Goal: Task Accomplishment & Management: Use online tool/utility

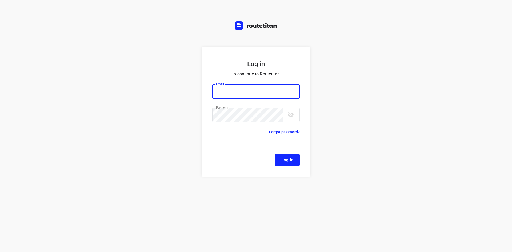
type input "[EMAIL_ADDRESS][DOMAIN_NAME]"
click at [292, 163] on span "Log In" at bounding box center [287, 159] width 12 height 7
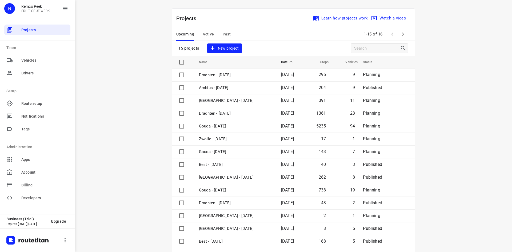
click at [206, 37] on span "Active" at bounding box center [207, 34] width 11 height 7
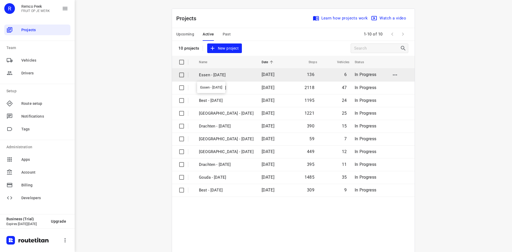
click at [235, 77] on p "Essen - [DATE]" at bounding box center [226, 75] width 55 height 6
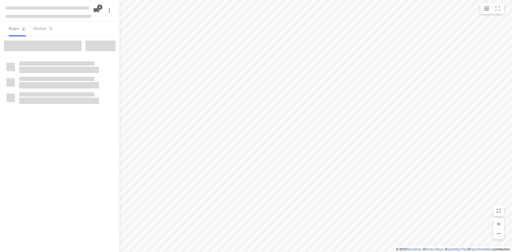
checkbox input "true"
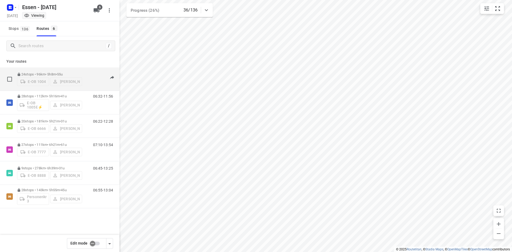
click at [87, 88] on div "07:18-13:12" at bounding box center [99, 80] width 27 height 16
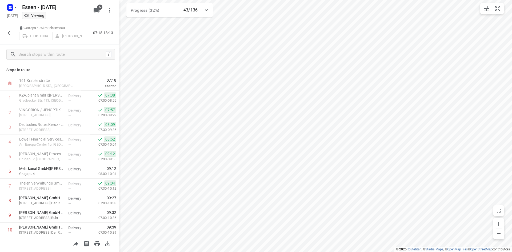
click at [11, 34] on icon "button" at bounding box center [9, 33] width 6 height 6
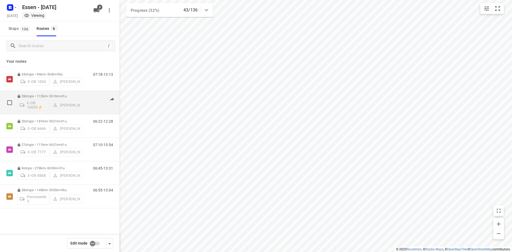
click at [92, 108] on div "06:32-12:10" at bounding box center [99, 103] width 27 height 19
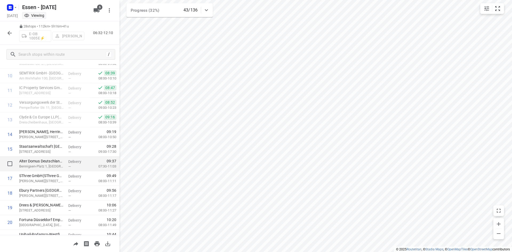
scroll to position [160, 0]
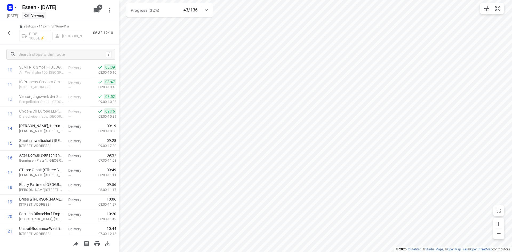
click at [7, 32] on icon "button" at bounding box center [9, 33] width 6 height 6
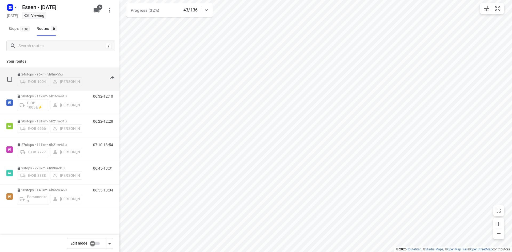
click at [89, 86] on div "07:18-13:13" at bounding box center [99, 80] width 27 height 16
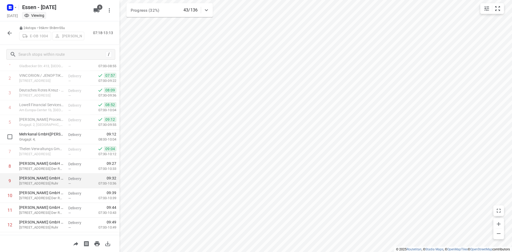
scroll to position [53, 0]
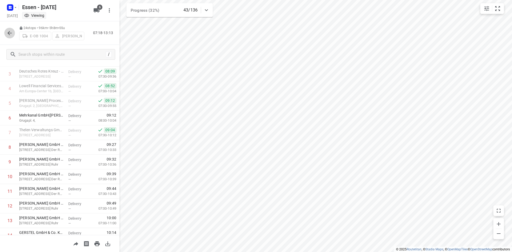
click at [7, 33] on icon "button" at bounding box center [9, 33] width 6 height 6
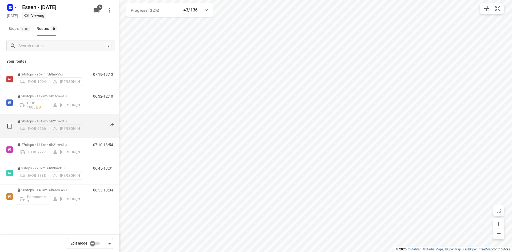
click at [82, 131] on div "20 stops • 181km • 5h21m • [DATE] E-OB 6666 [PERSON_NAME] 06:22-12:28" at bounding box center [68, 125] width 102 height 19
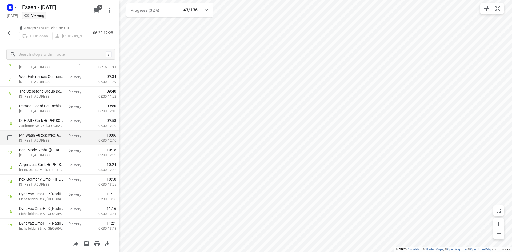
scroll to position [0, 0]
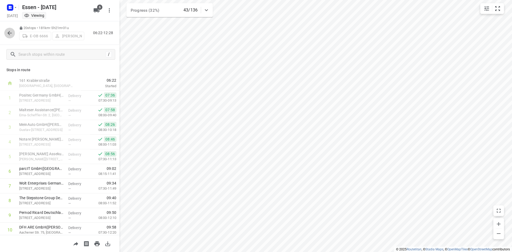
click at [7, 33] on icon "button" at bounding box center [9, 33] width 6 height 6
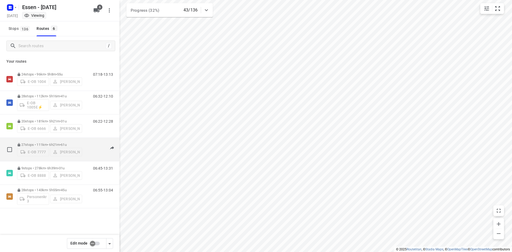
click at [89, 159] on div "07:10-13:54" at bounding box center [99, 151] width 27 height 16
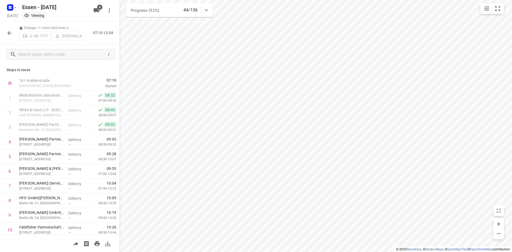
click at [9, 33] on icon "button" at bounding box center [9, 33] width 6 height 6
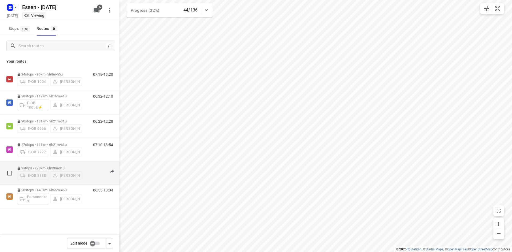
click at [82, 180] on div "9 stops • 278km • 6h39m • [DATE] E-OB 8888 [PERSON_NAME] 06:45-13:31" at bounding box center [68, 172] width 102 height 19
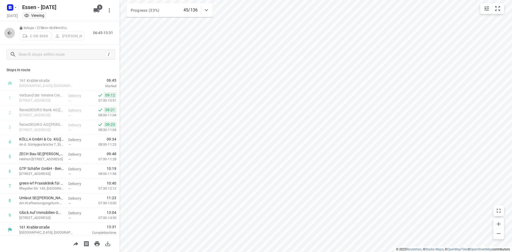
click at [11, 34] on icon "button" at bounding box center [9, 33] width 6 height 6
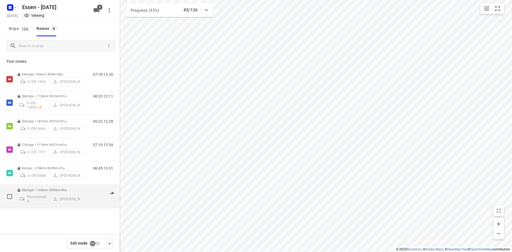
click at [93, 204] on div "06:55-13:04" at bounding box center [99, 197] width 27 height 19
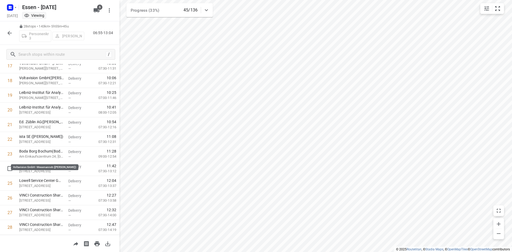
scroll to position [281, 0]
click at [7, 33] on icon "button" at bounding box center [9, 33] width 6 height 6
